Goal: Task Accomplishment & Management: Complete application form

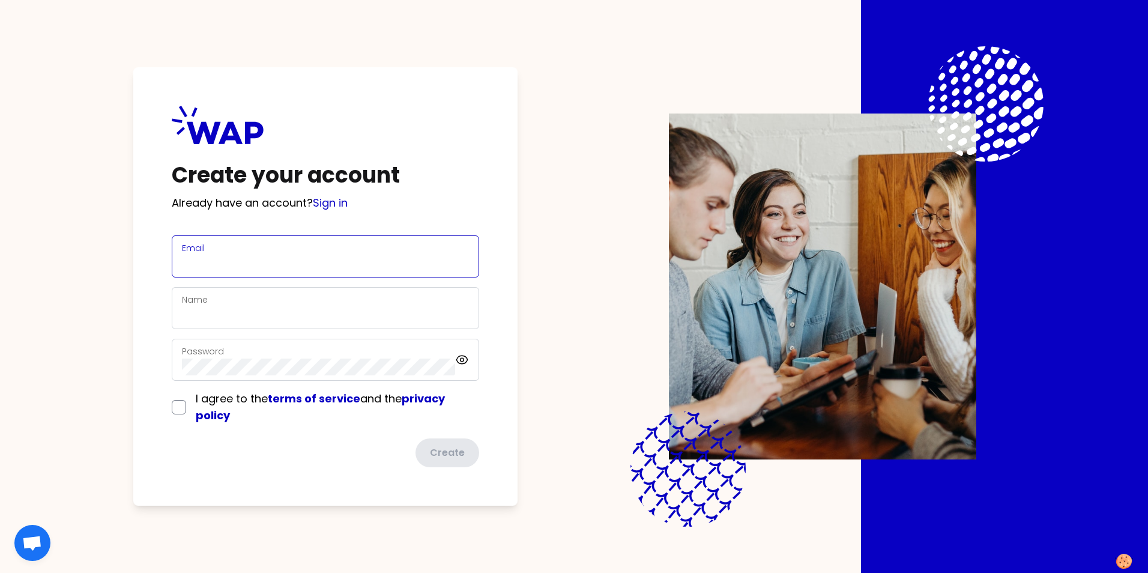
click at [232, 262] on input "Email" at bounding box center [325, 263] width 287 height 17
type input "lotfi.benazzouz@somfy.com"
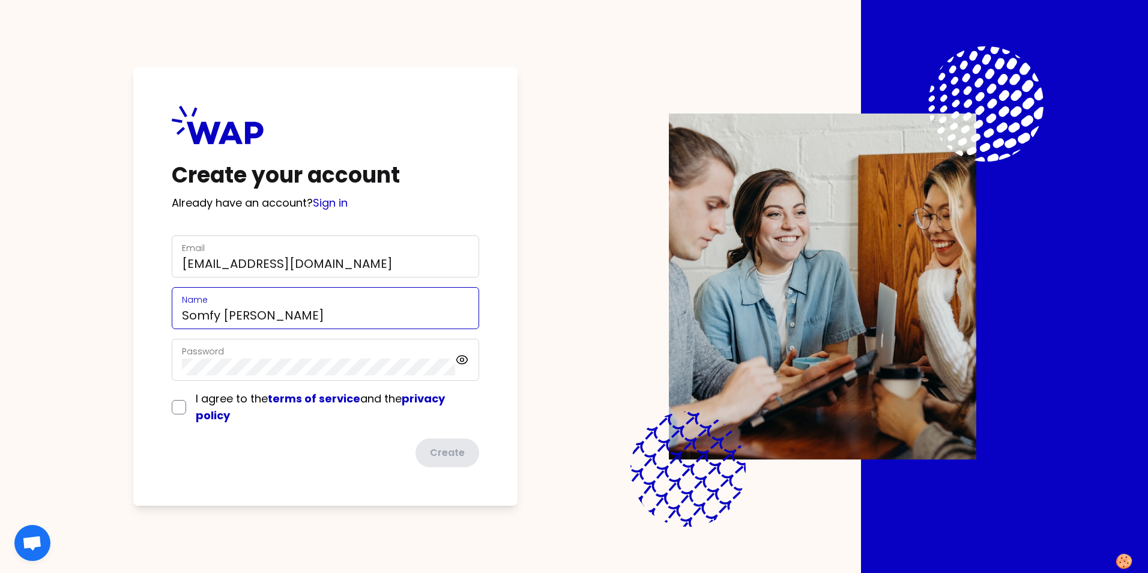
drag, startPoint x: 219, startPoint y: 315, endPoint x: 166, endPoint y: 317, distance: 53.5
click at [166, 317] on div "Create your account Already have an account? Sign in Email lotfi.benazzouz@somf…" at bounding box center [325, 286] width 384 height 438
type input "Lotfi Benazzouz"
click at [553, 330] on div "Create your account Already have an account? Sign in Email lotfi.benazzouz@somf…" at bounding box center [574, 286] width 995 height 573
click at [464, 363] on icon at bounding box center [461, 360] width 11 height 8
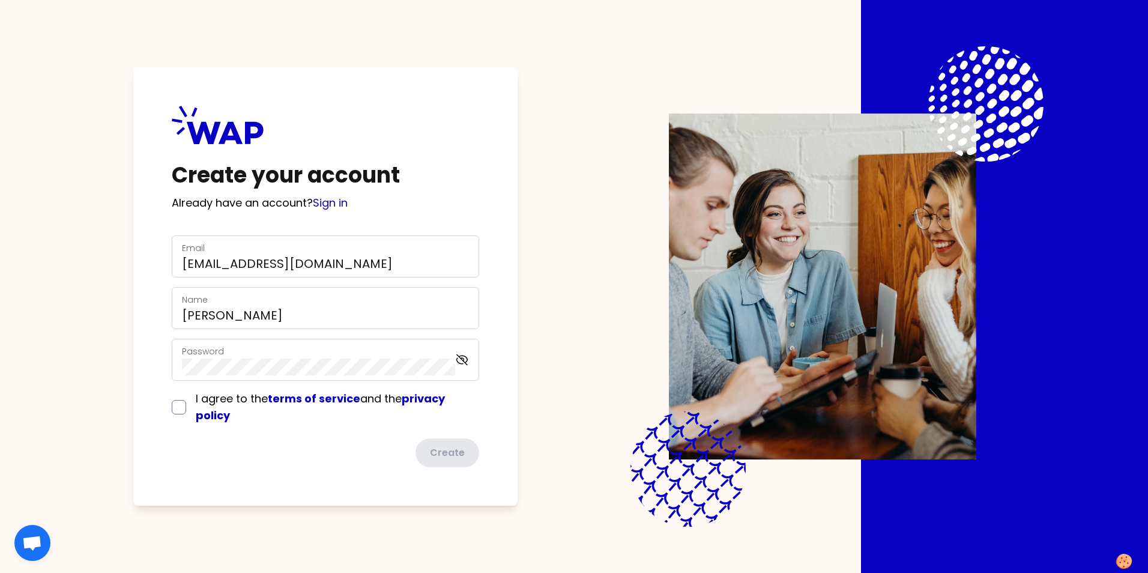
click at [464, 363] on icon at bounding box center [462, 360] width 14 height 14
click at [178, 405] on input "checkbox" at bounding box center [179, 407] width 14 height 14
checkbox input "true"
click at [456, 458] on button "Create" at bounding box center [446, 452] width 66 height 31
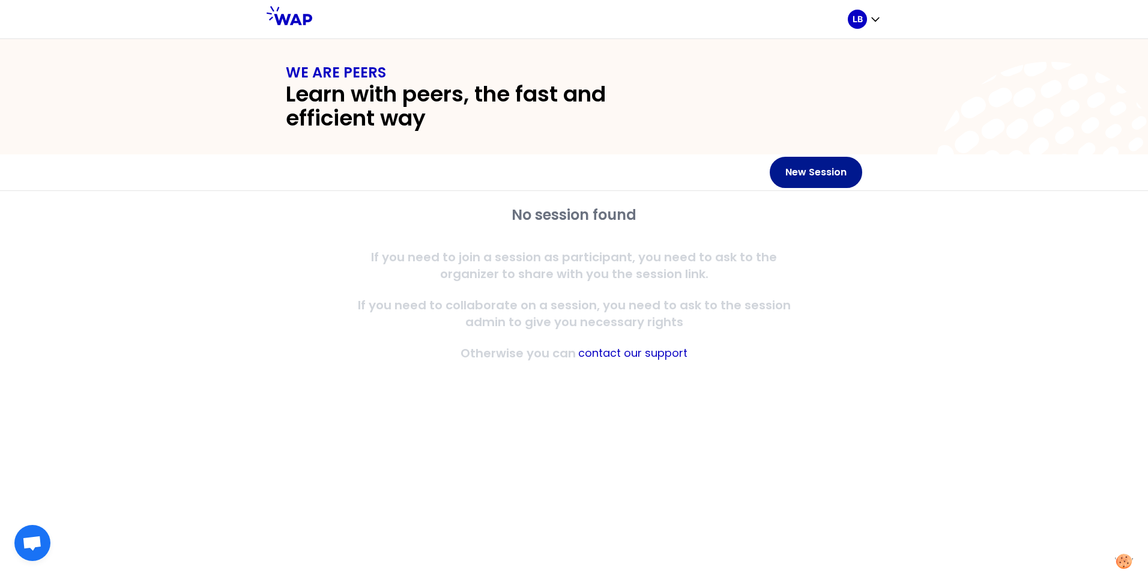
click at [825, 172] on button "New Session" at bounding box center [816, 172] width 92 height 31
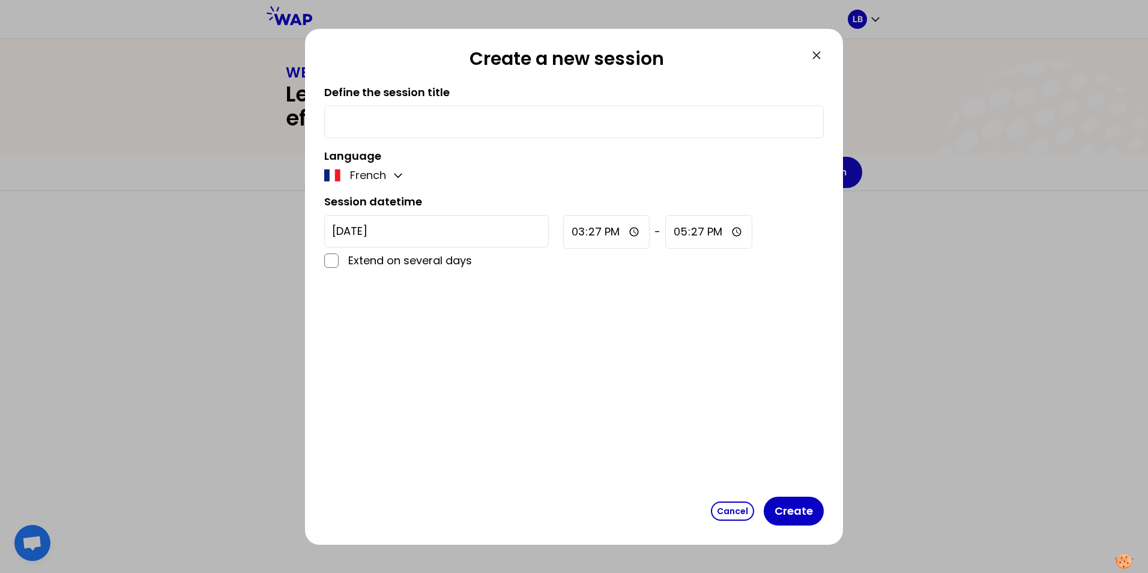
click at [816, 54] on icon at bounding box center [816, 55] width 7 height 7
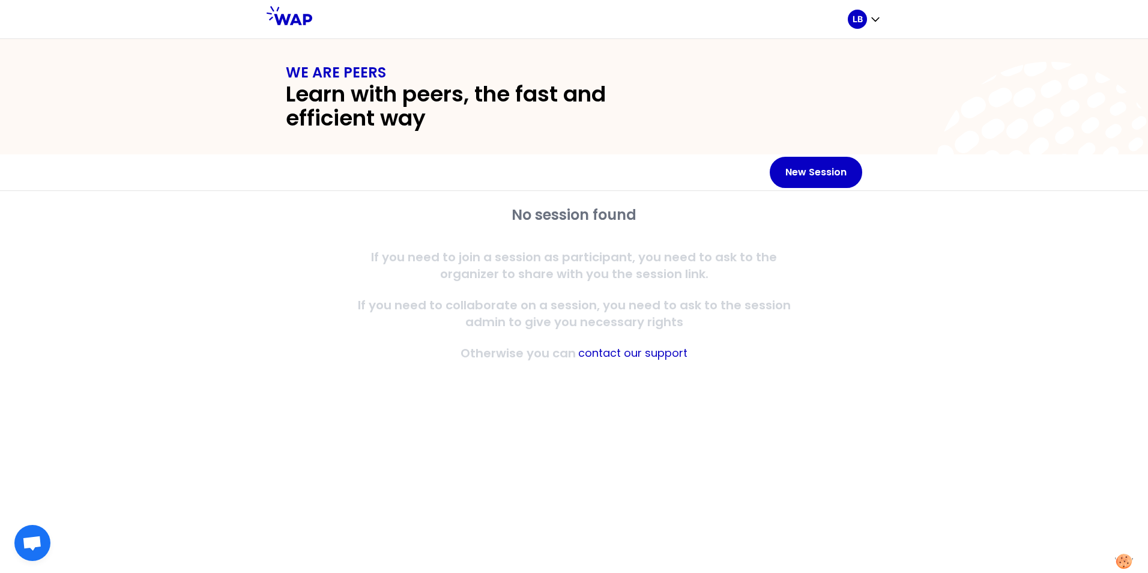
click at [166, 271] on div "No session found If you need to join a session as participant, you need to ask …" at bounding box center [574, 382] width 1148 height 382
click at [858, 15] on p "LB" at bounding box center [858, 19] width 10 height 12
click at [247, 360] on div "No session found If you need to join a session as participant, you need to ask …" at bounding box center [574, 382] width 1148 height 382
